Goal: Information Seeking & Learning: Learn about a topic

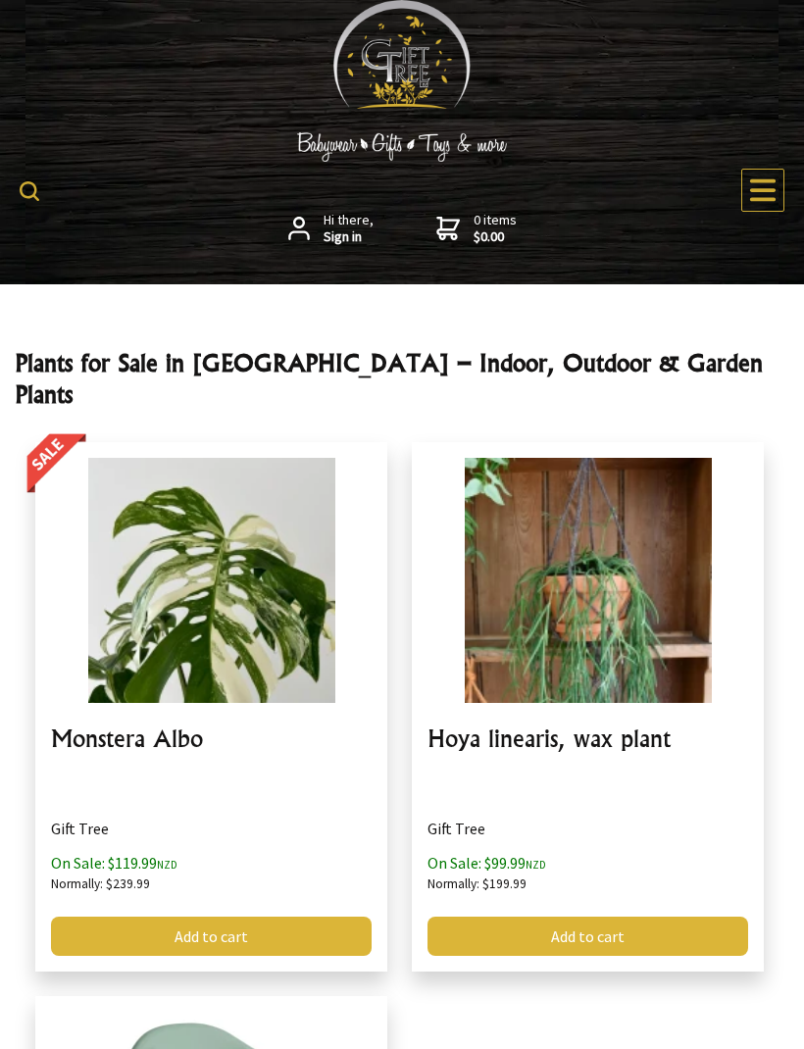
click at [27, 191] on img at bounding box center [30, 191] width 20 height 20
type input "T"
type input "Nut trees"
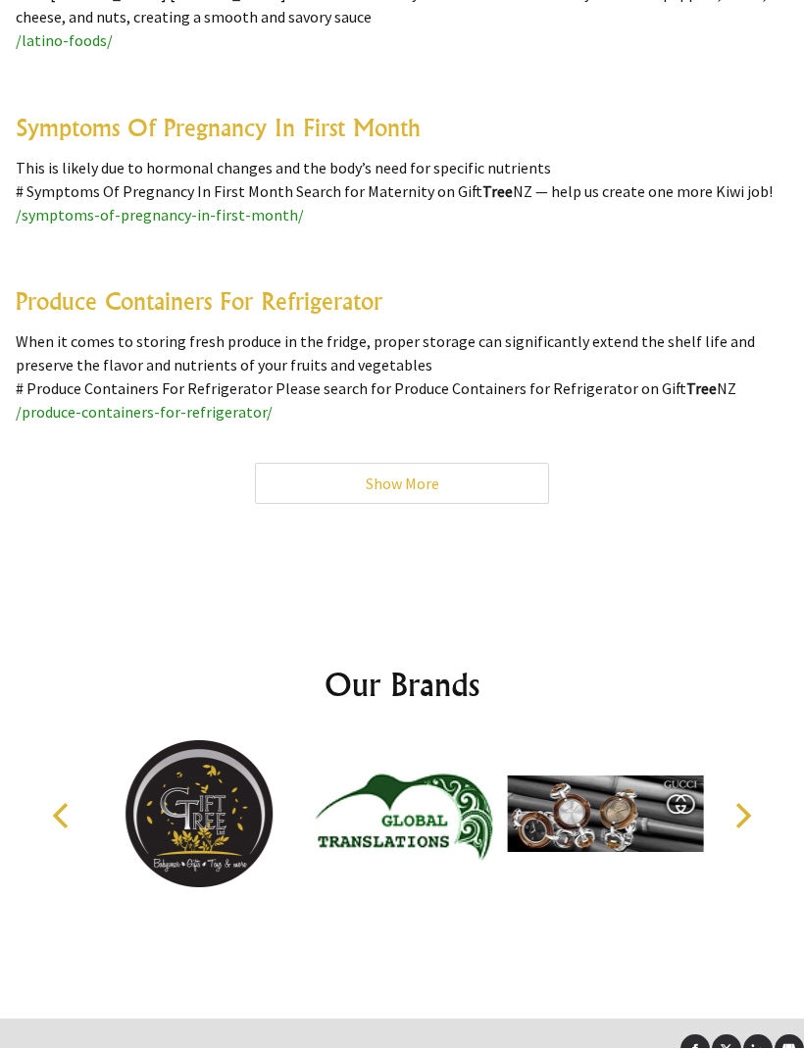
scroll to position [14237, 0]
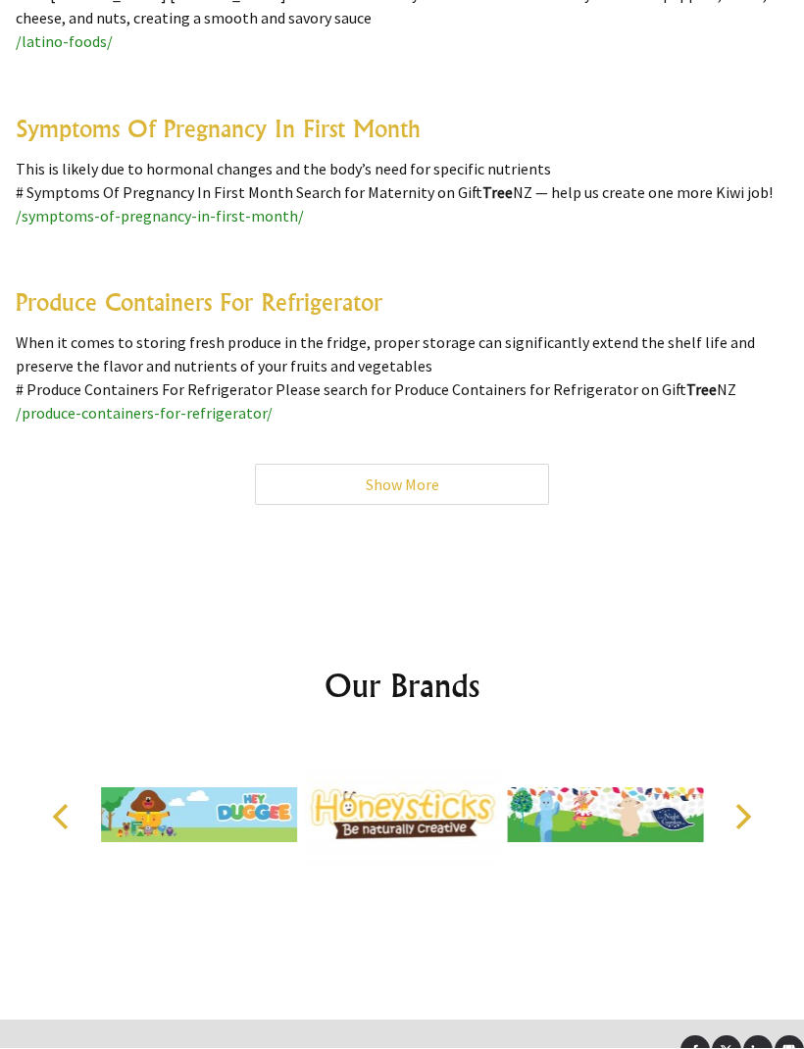
click at [230, 207] on span "/symptoms-of-pregnancy-in-first-month/" at bounding box center [160, 217] width 288 height 20
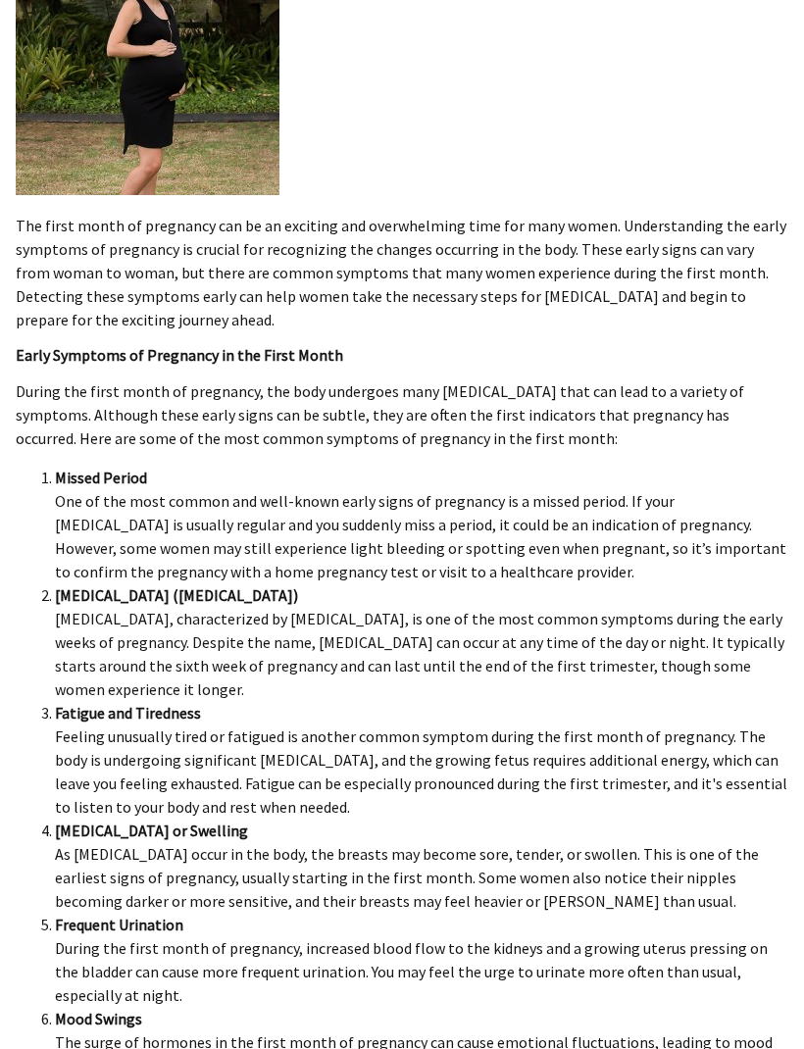
scroll to position [430, 0]
